Goal: Browse casually

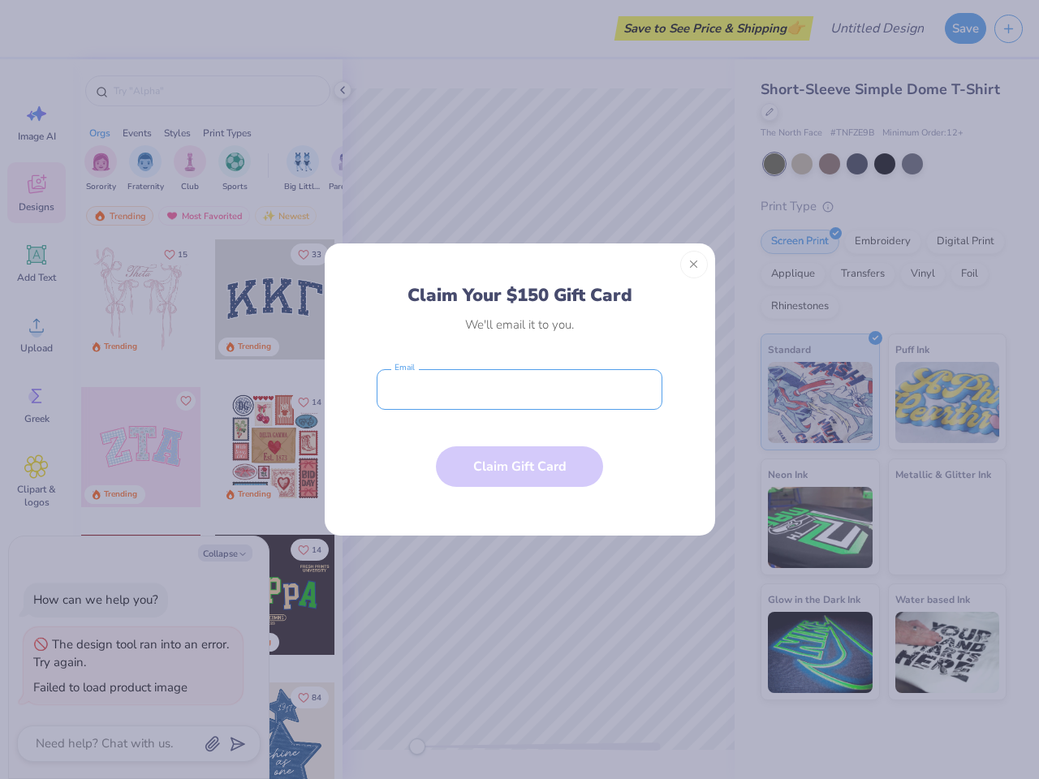
type textarea "x"
click at [520, 390] on input "email" at bounding box center [520, 389] width 286 height 41
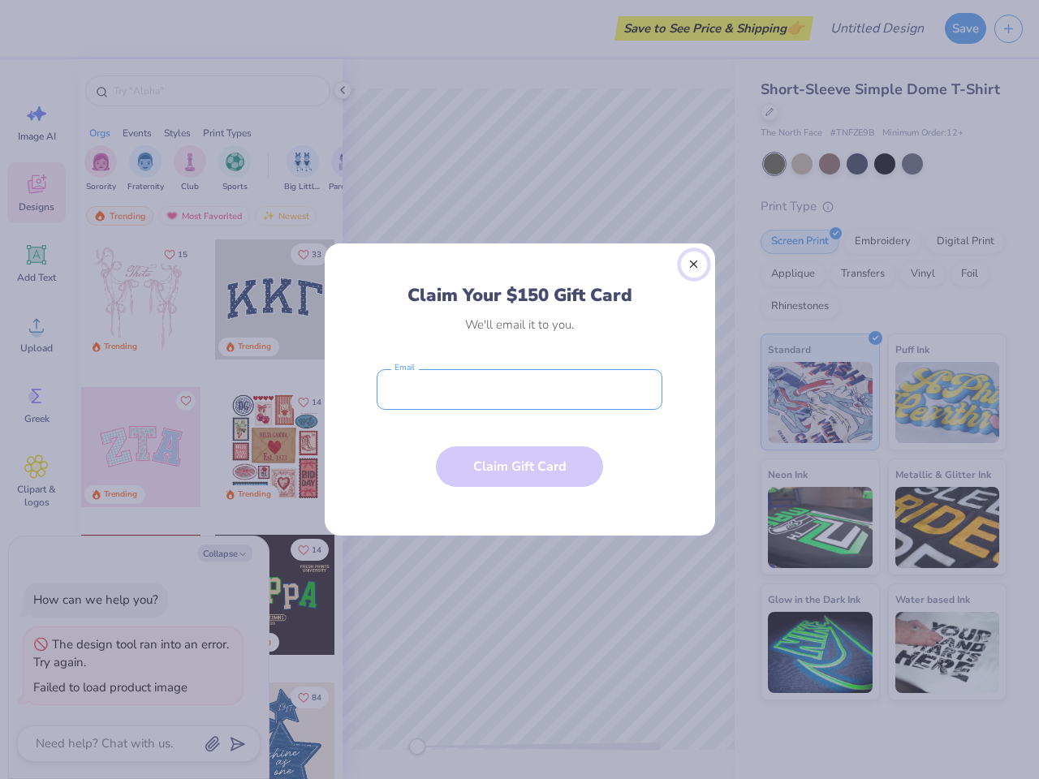
click at [694, 265] on button "Close" at bounding box center [694, 265] width 28 height 28
